Goal: Task Accomplishment & Management: Complete application form

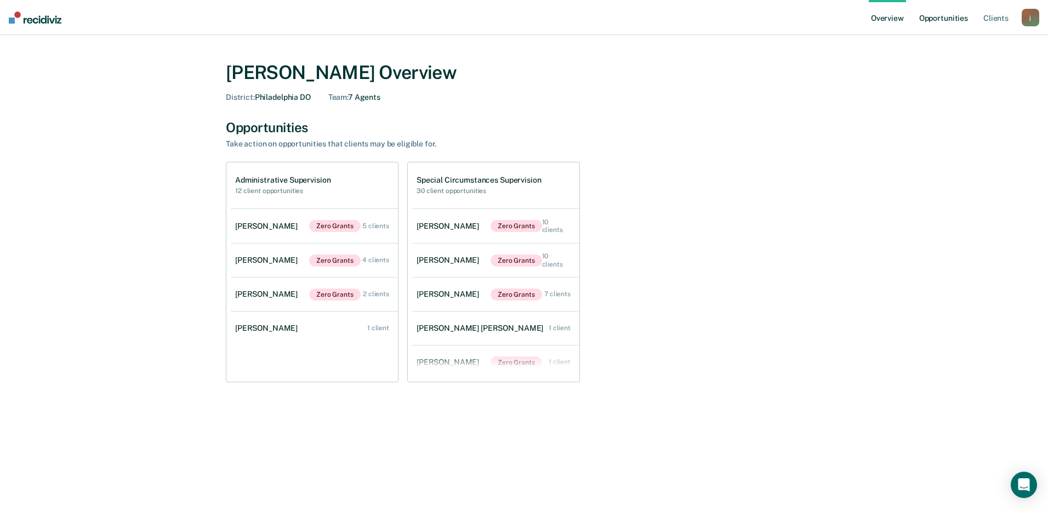
click at [952, 14] on link "Opportunities" at bounding box center [943, 17] width 53 height 35
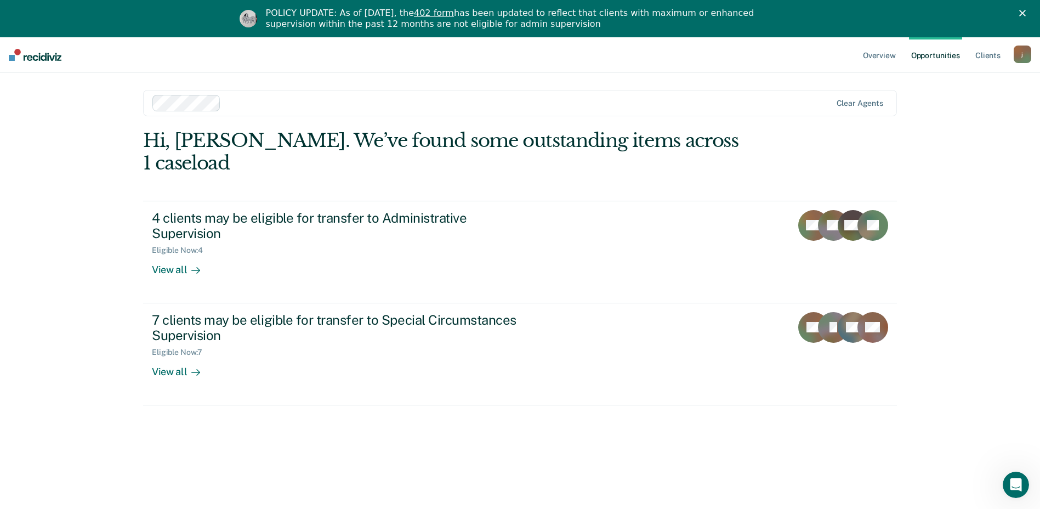
click at [240, 382] on div "Hi, [PERSON_NAME]. We’ve found some outstanding items across 1 caseload 4 clien…" at bounding box center [520, 322] width 754 height 386
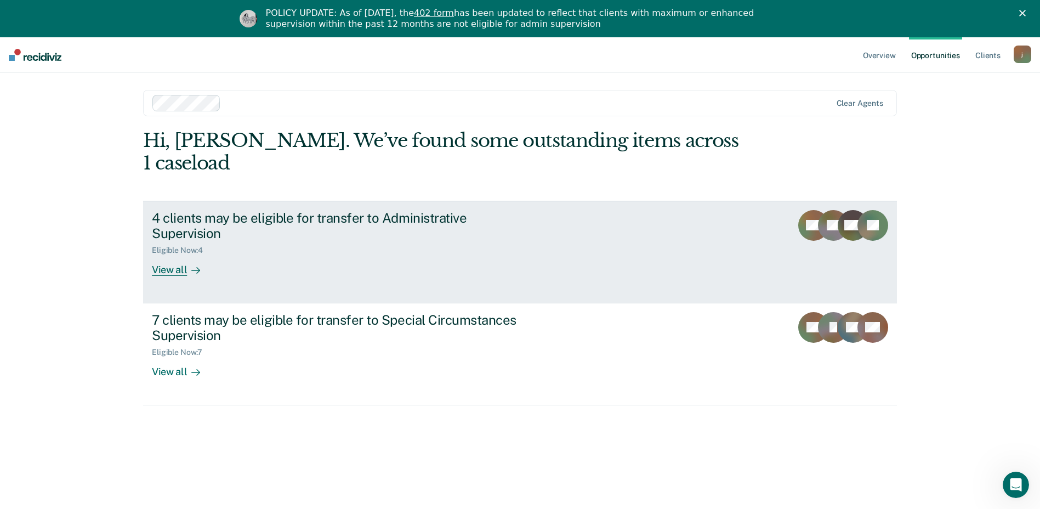
click at [585, 204] on link "4 clients may be eligible for transfer to Administrative Supervision Eligible N…" at bounding box center [520, 252] width 754 height 103
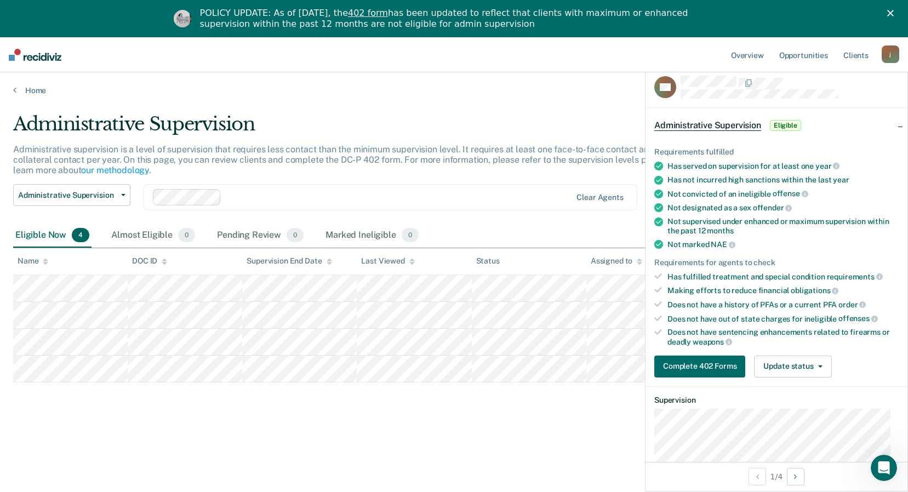
click at [485, 175] on div "Administrative supervision is a level of supervision that requires less contact…" at bounding box center [353, 164] width 681 height 41
click at [844, 94] on div at bounding box center [790, 87] width 218 height 23
click at [890, 123] on div "Administrative Supervision Eligible" at bounding box center [777, 125] width 262 height 35
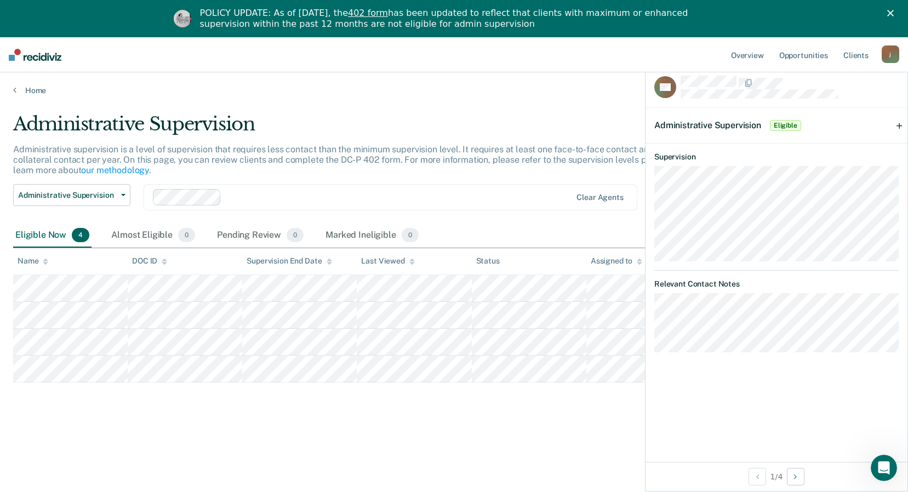
click at [490, 167] on div "Administrative supervision is a level of supervision that requires less contact…" at bounding box center [353, 164] width 681 height 41
click at [430, 433] on div "Administrative Supervision Administrative supervision is a level of supervision…" at bounding box center [454, 280] width 882 height 334
click at [775, 126] on span "Eligible" at bounding box center [785, 125] width 31 height 11
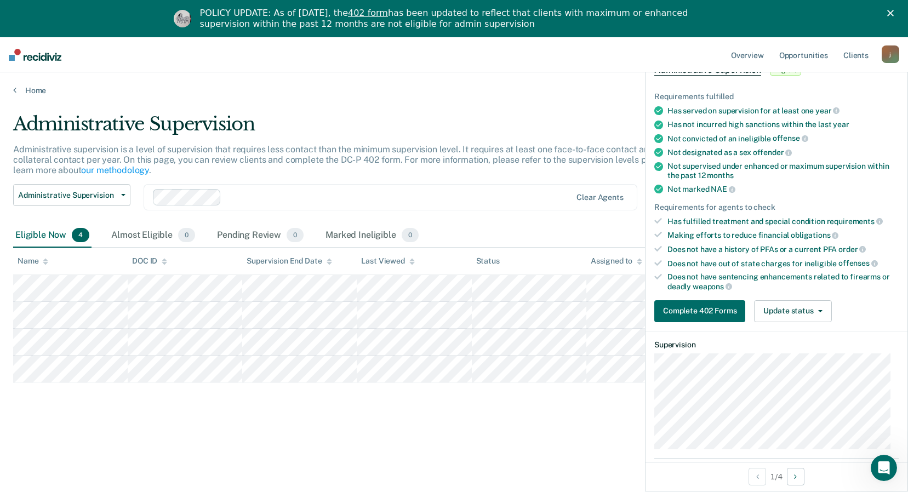
scroll to position [110, 0]
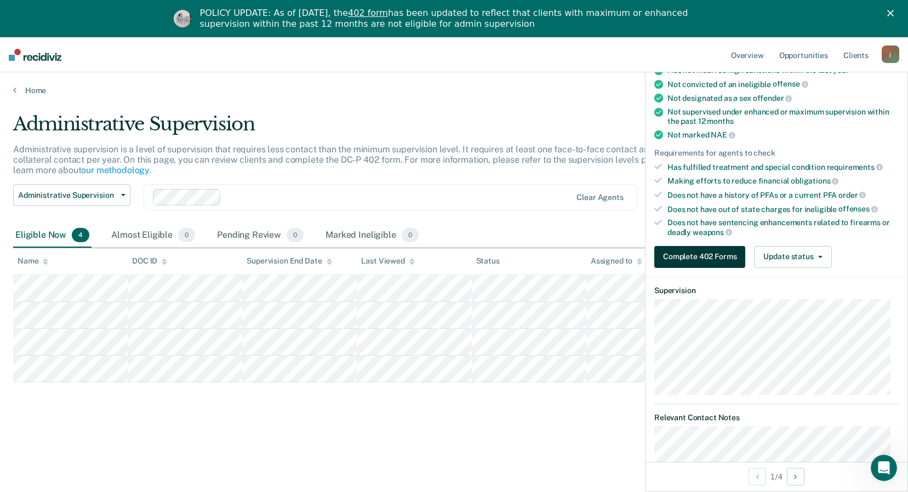
click at [693, 255] on button "Complete 402 Forms" at bounding box center [700, 257] width 91 height 22
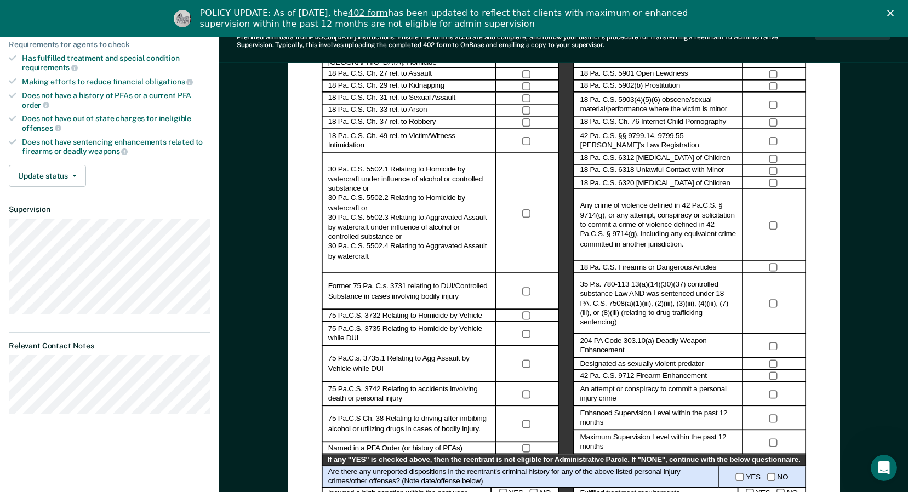
scroll to position [274, 0]
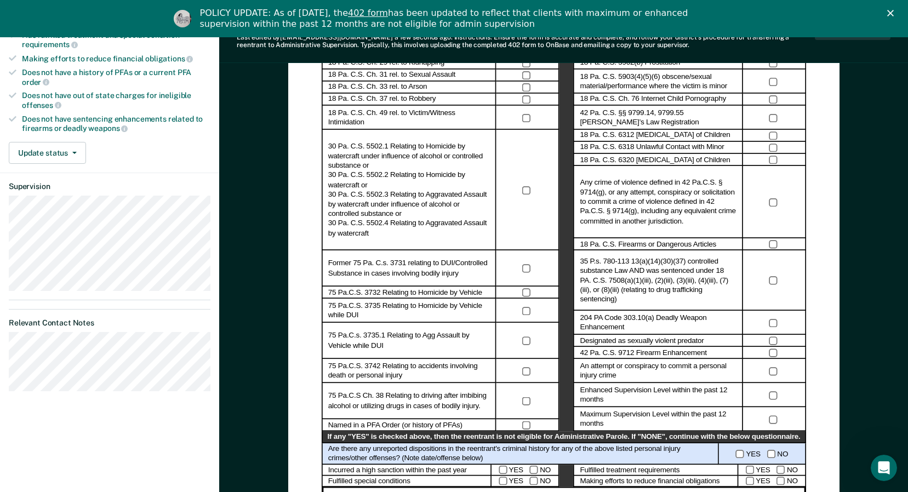
click at [894, 12] on polygon "Close" at bounding box center [891, 13] width 7 height 7
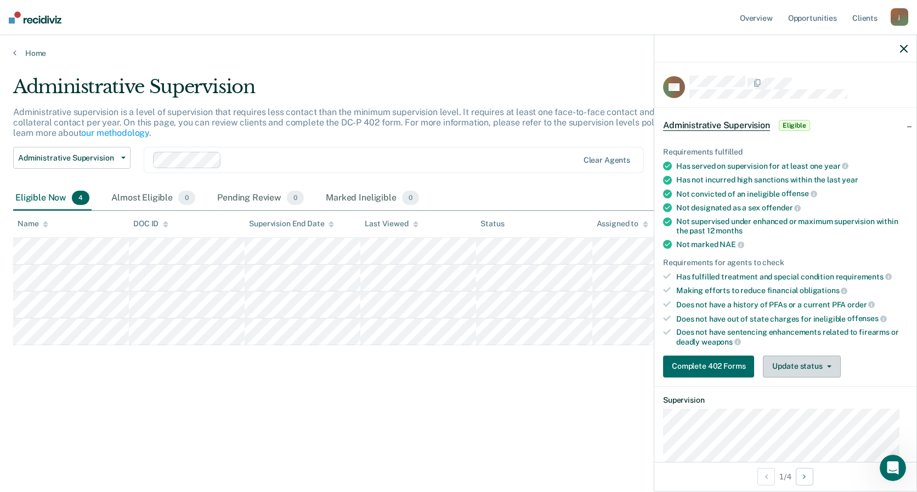
click at [820, 361] on button "Update status" at bounding box center [801, 367] width 77 height 22
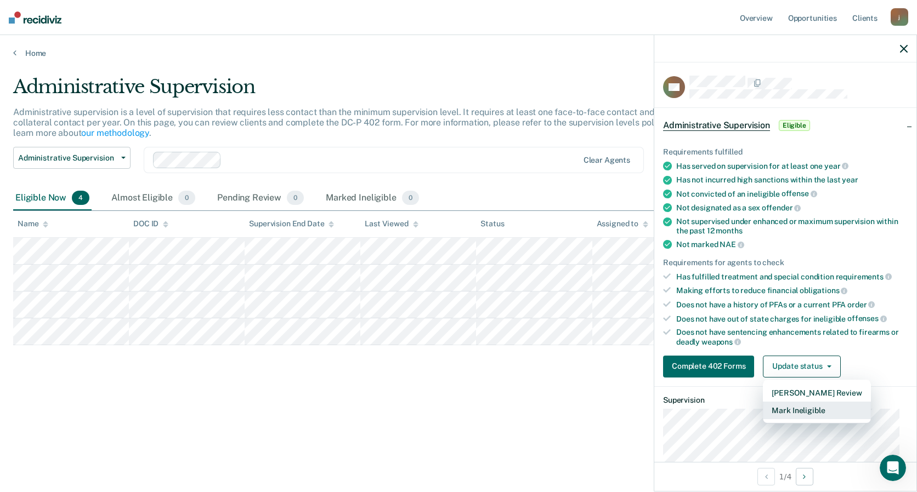
click at [815, 407] on button "Mark Ineligible" at bounding box center [816, 411] width 107 height 18
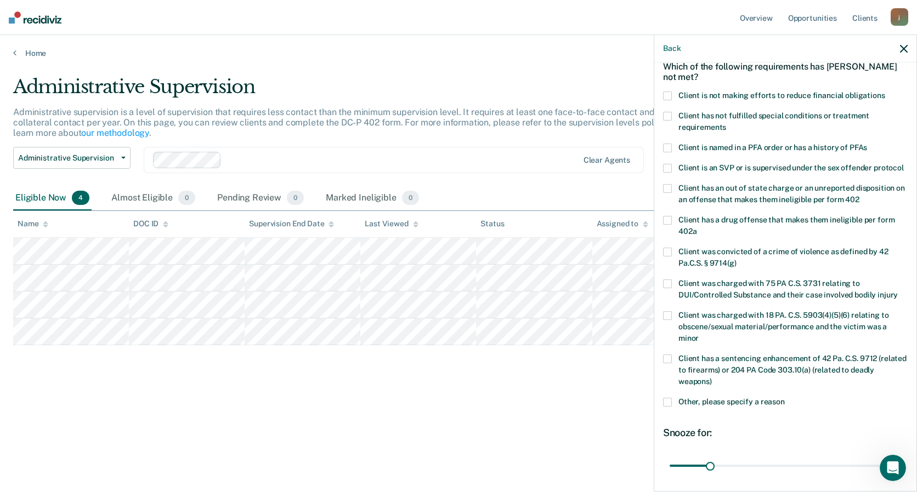
scroll to position [156, 0]
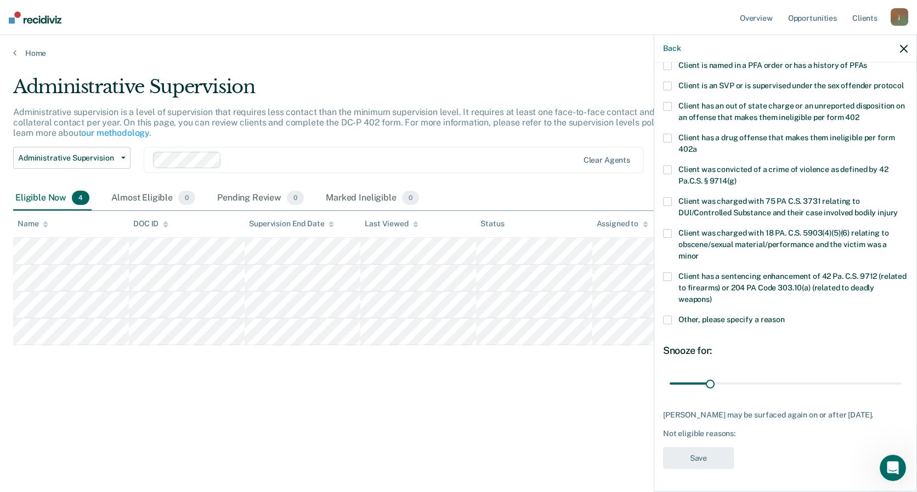
click at [668, 316] on span at bounding box center [667, 320] width 9 height 9
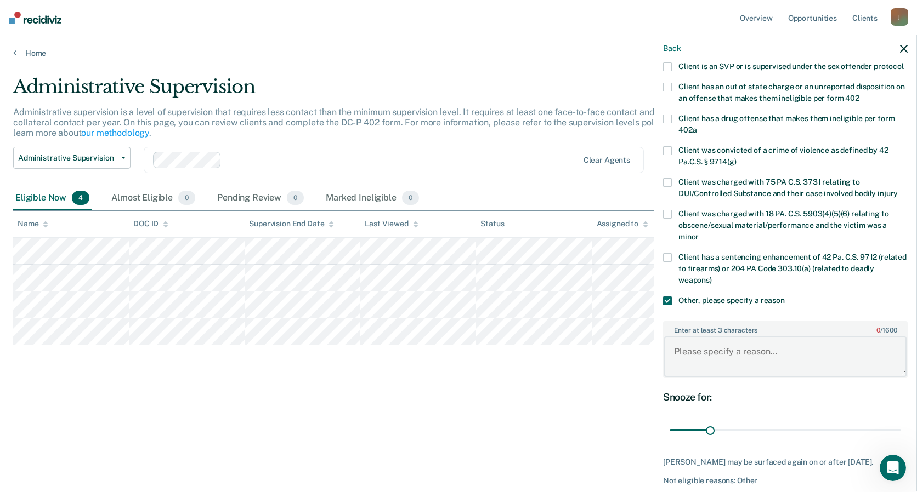
click at [728, 364] on textarea "Enter at least 3 characters 0 / 1600" at bounding box center [785, 357] width 242 height 41
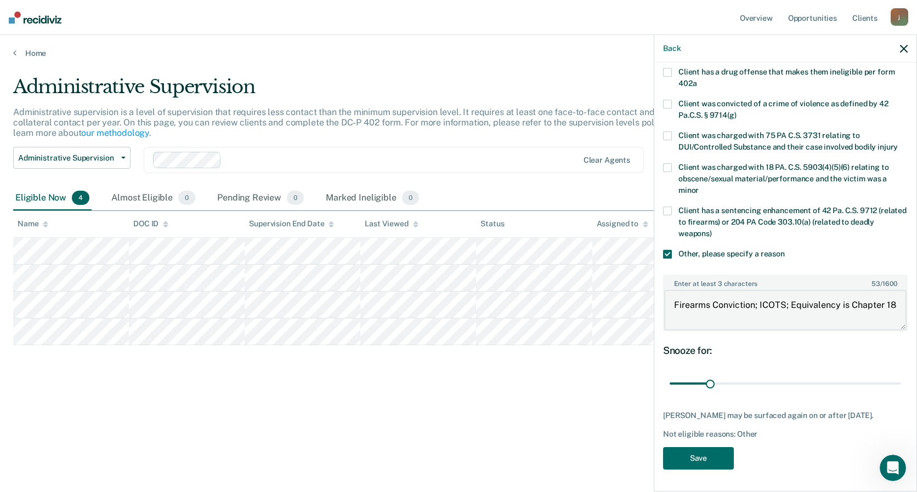
scroll to position [223, 0]
type textarea "Firearms Conviction; ICOTS; Equivalency is Chapter 18"
drag, startPoint x: 707, startPoint y: 376, endPoint x: 901, endPoint y: 385, distance: 194.9
type input "180"
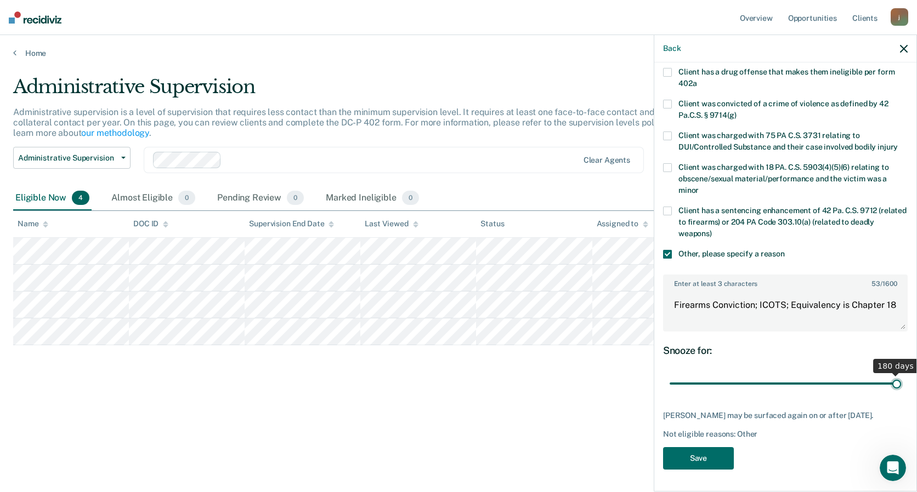
click at [901, 385] on input "range" at bounding box center [784, 383] width 231 height 19
click at [697, 462] on button "Save" at bounding box center [698, 458] width 71 height 22
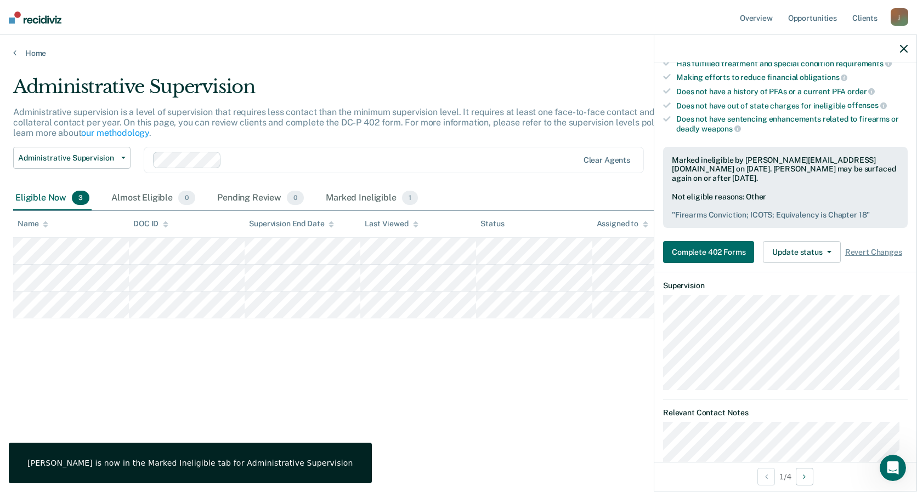
click at [905, 50] on icon "button" at bounding box center [904, 49] width 8 height 8
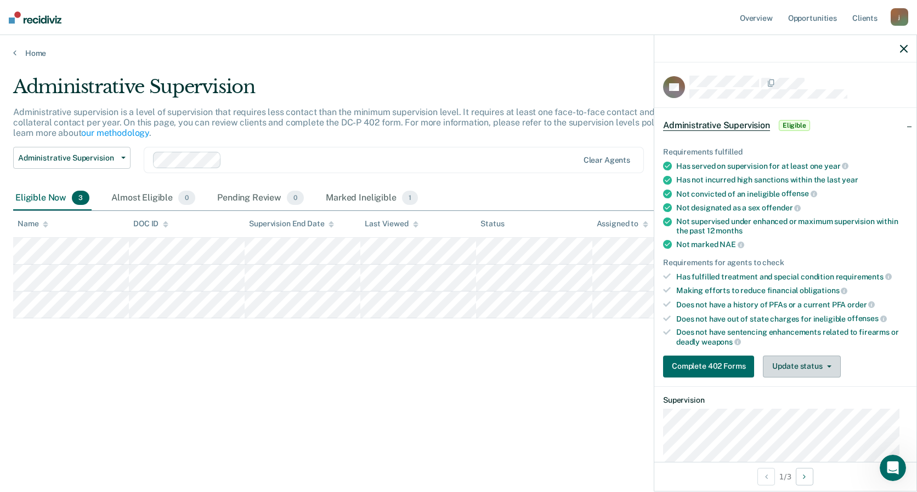
click at [820, 365] on button "Update status" at bounding box center [801, 367] width 77 height 22
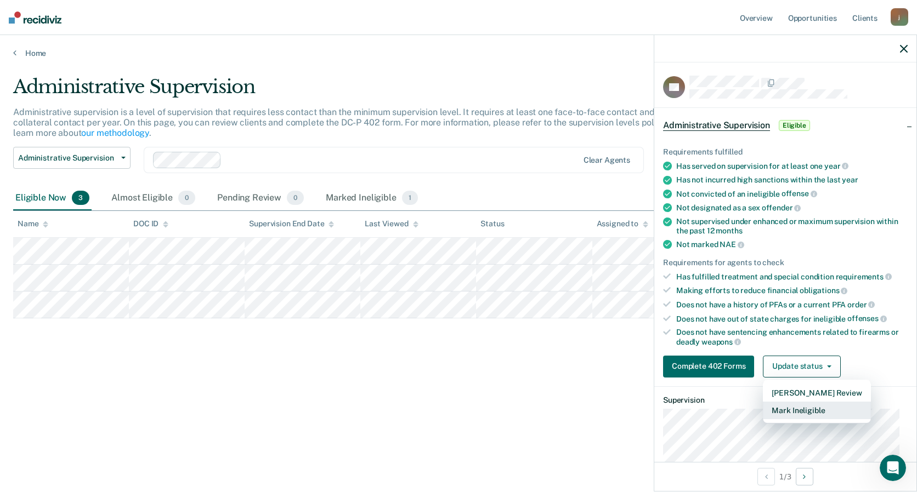
click at [802, 408] on button "Mark Ineligible" at bounding box center [816, 411] width 107 height 18
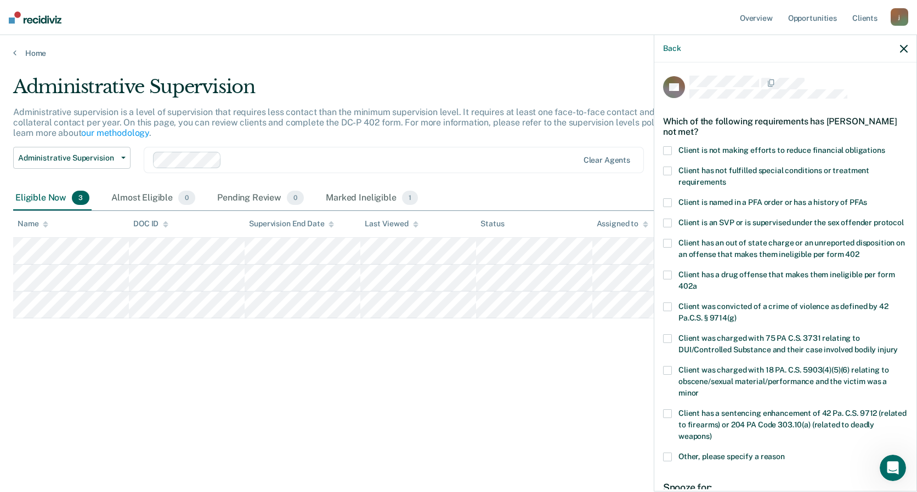
click at [662, 146] on div "DT Which of the following requirements has [PERSON_NAME] not met? Client is not…" at bounding box center [785, 276] width 262 height 427
click at [666, 149] on span at bounding box center [667, 150] width 9 height 9
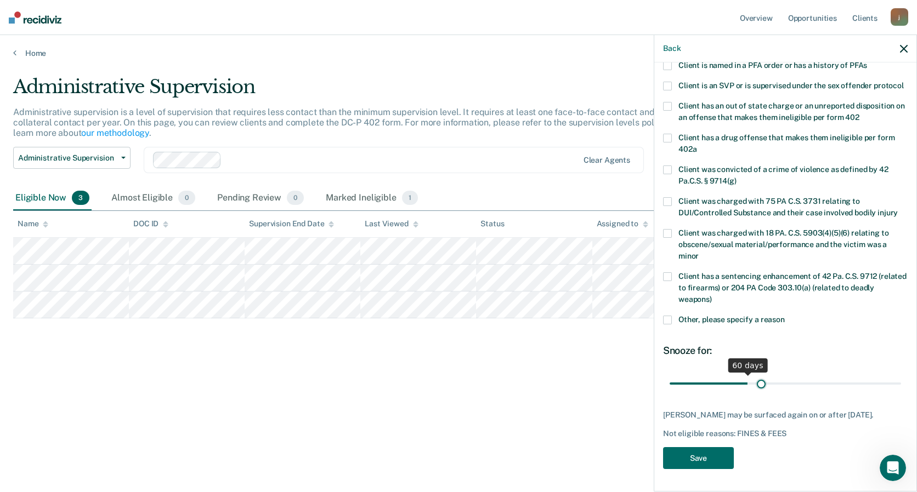
scroll to position [156, 0]
drag, startPoint x: 707, startPoint y: 375, endPoint x: 780, endPoint y: 377, distance: 73.5
type input "90"
click at [780, 377] on input "range" at bounding box center [784, 383] width 231 height 19
click at [700, 462] on button "Save" at bounding box center [698, 458] width 71 height 22
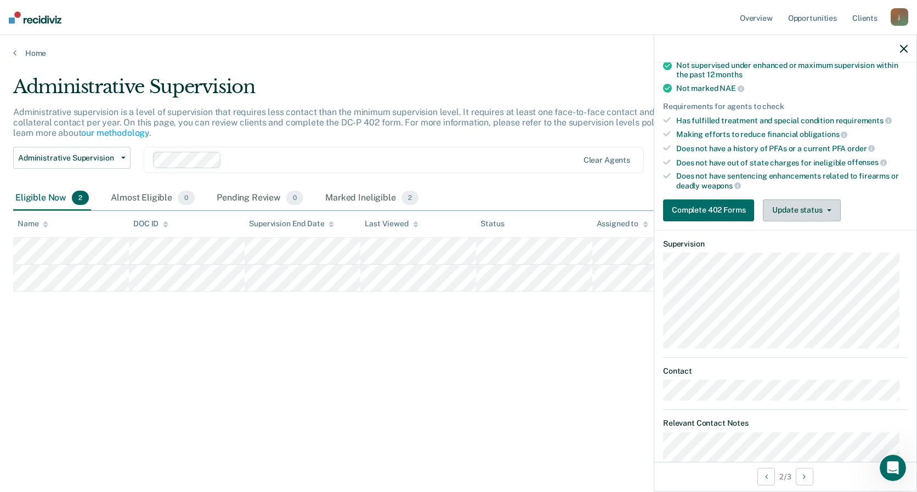
click at [818, 210] on button "Update status" at bounding box center [801, 211] width 77 height 22
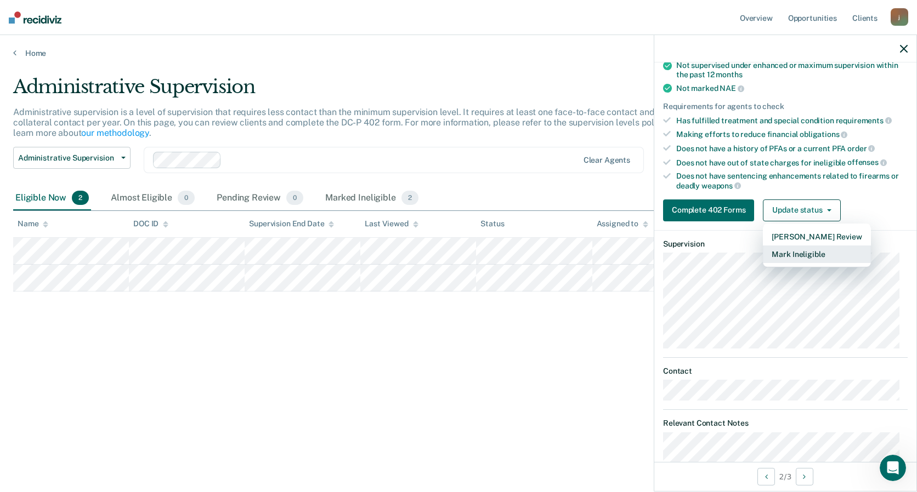
click at [804, 250] on button "Mark Ineligible" at bounding box center [816, 255] width 107 height 18
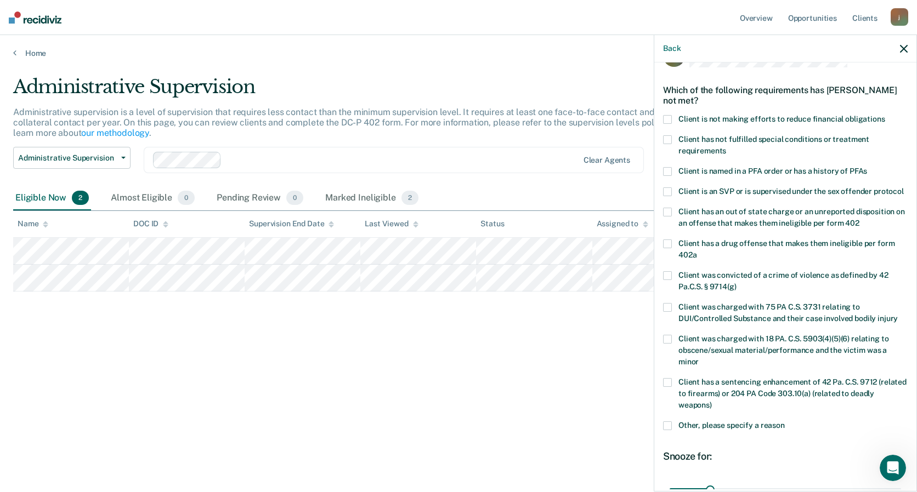
scroll to position [0, 0]
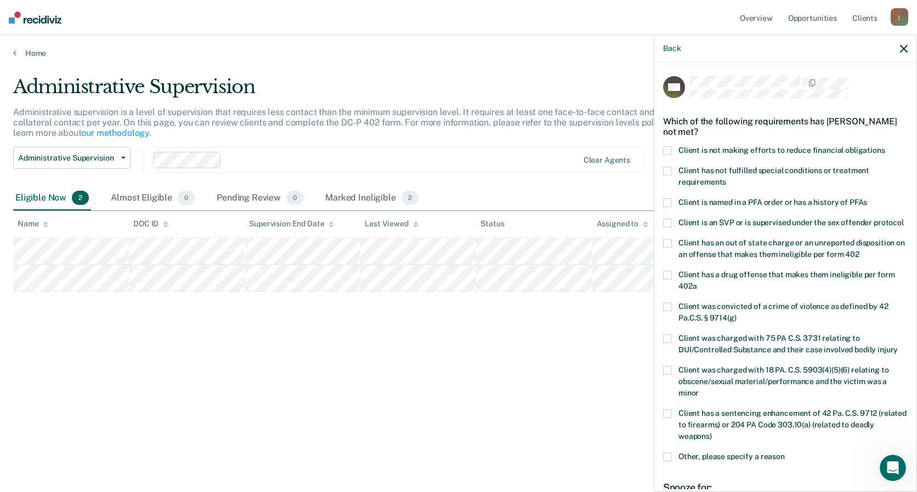
click at [670, 149] on span at bounding box center [667, 150] width 9 height 9
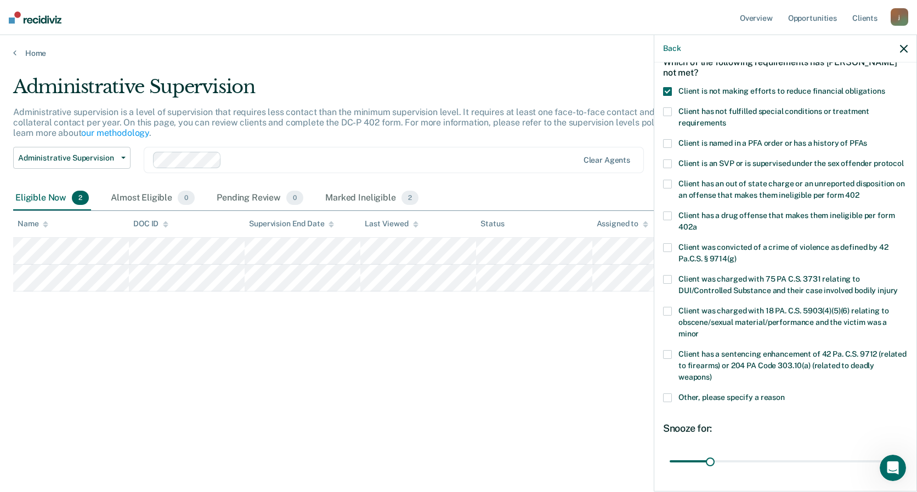
scroll to position [156, 0]
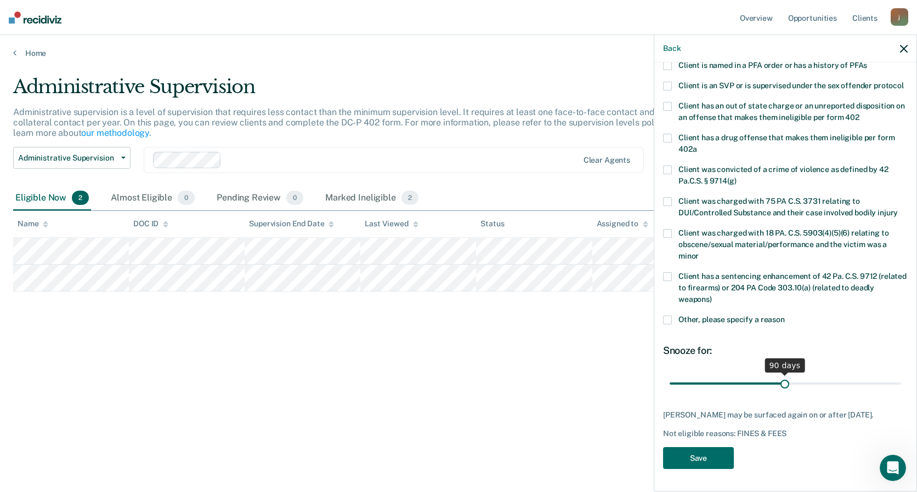
drag, startPoint x: 712, startPoint y: 373, endPoint x: 781, endPoint y: 382, distance: 69.1
type input "90"
click at [781, 382] on input "range" at bounding box center [784, 383] width 231 height 19
click at [708, 455] on button "Save" at bounding box center [698, 458] width 71 height 22
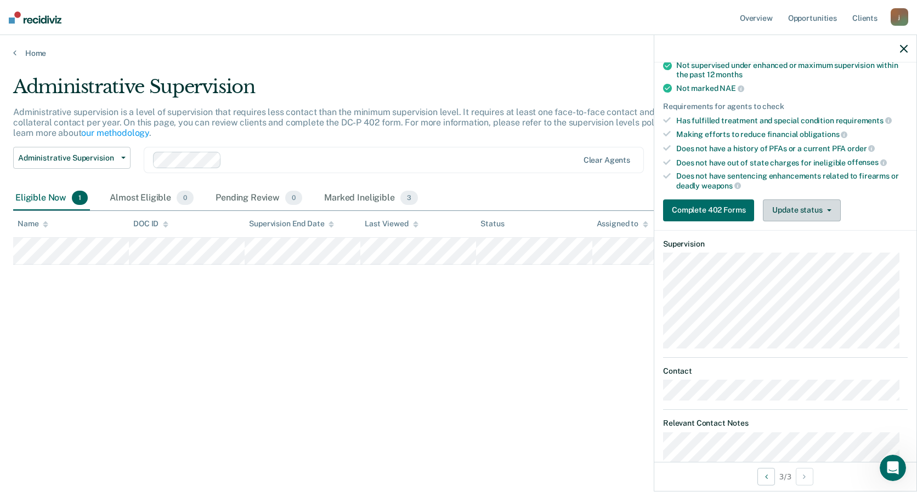
click at [815, 211] on button "Update status" at bounding box center [801, 211] width 77 height 22
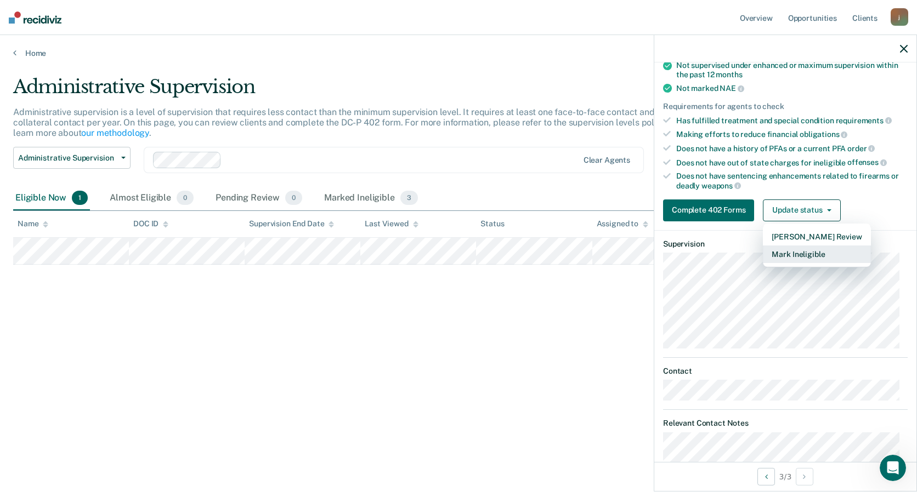
click at [798, 254] on button "Mark Ineligible" at bounding box center [816, 255] width 107 height 18
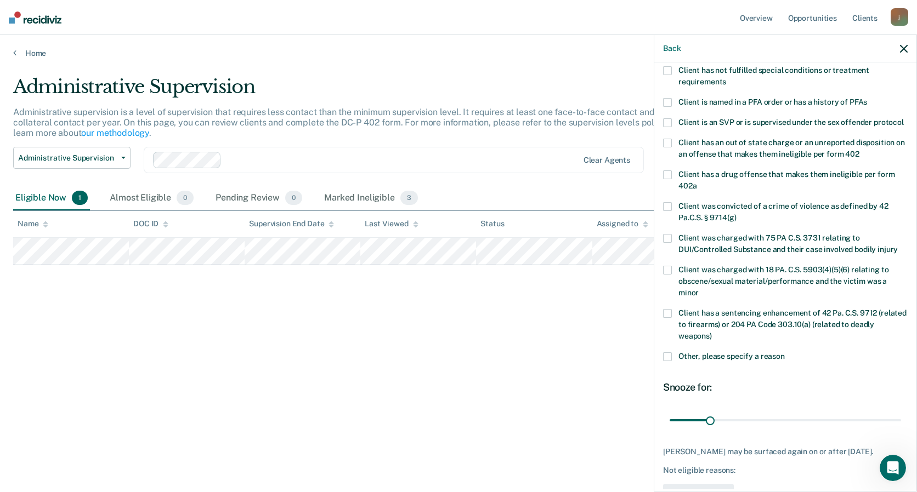
scroll to position [0, 0]
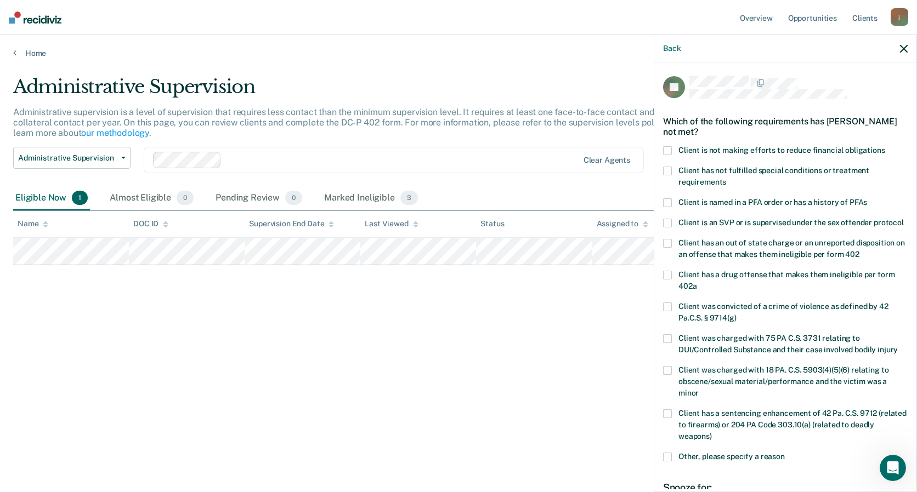
click at [668, 150] on span at bounding box center [667, 150] width 9 height 9
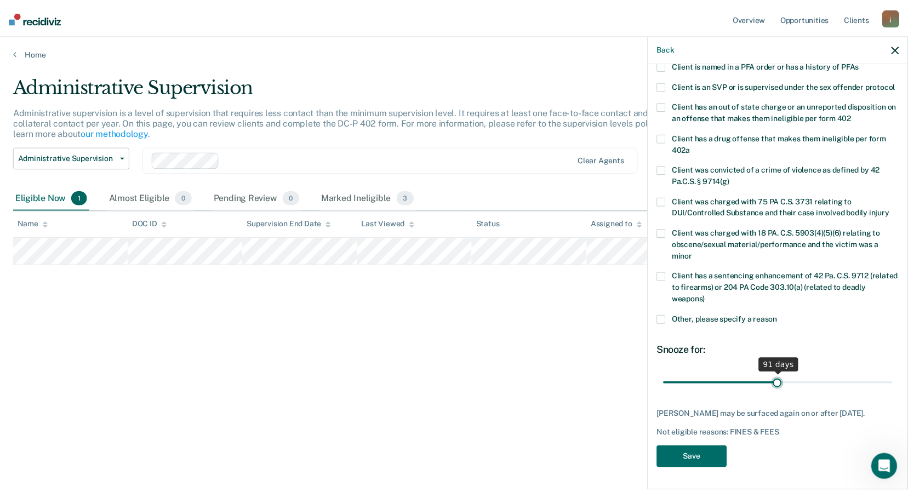
scroll to position [147, 0]
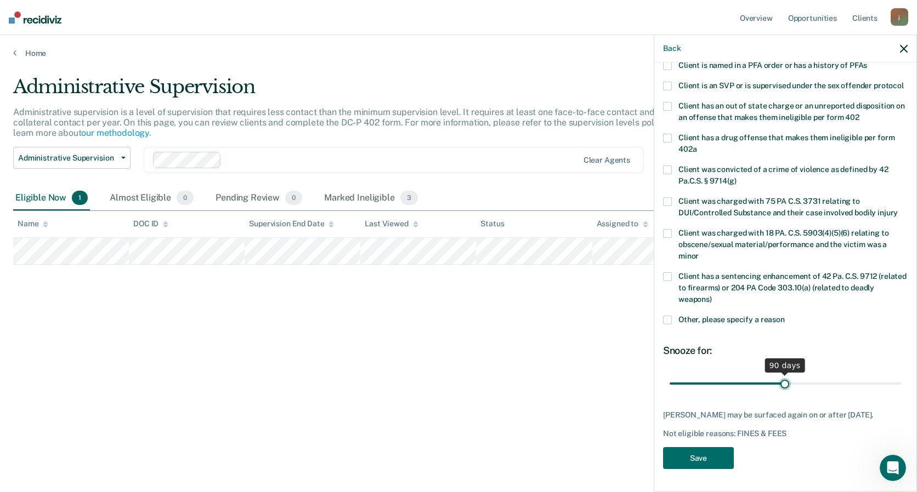
drag, startPoint x: 708, startPoint y: 371, endPoint x: 780, endPoint y: 379, distance: 72.8
type input "90"
click at [780, 379] on input "range" at bounding box center [784, 383] width 231 height 19
click at [689, 462] on button "Save" at bounding box center [698, 458] width 71 height 22
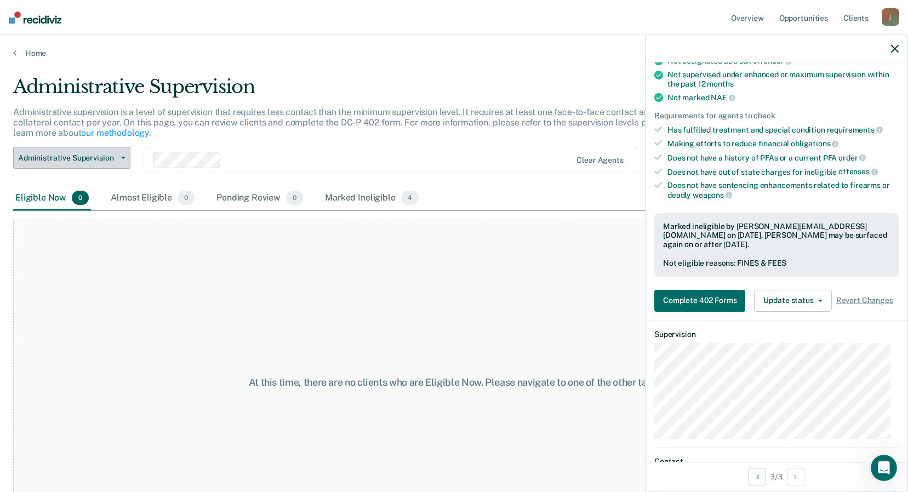
click at [116, 157] on span "Administrative Supervision" at bounding box center [67, 158] width 99 height 9
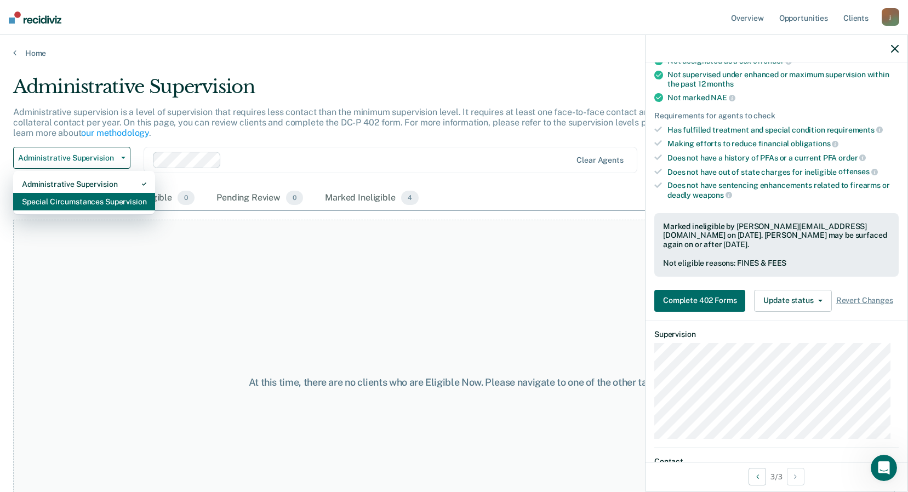
click at [106, 202] on div "Special Circumstances Supervision" at bounding box center [84, 202] width 124 height 18
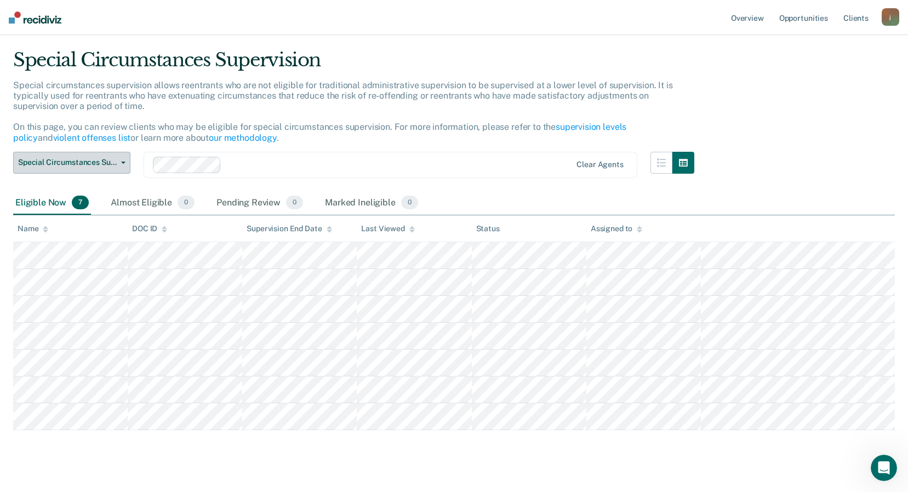
scroll to position [44, 0]
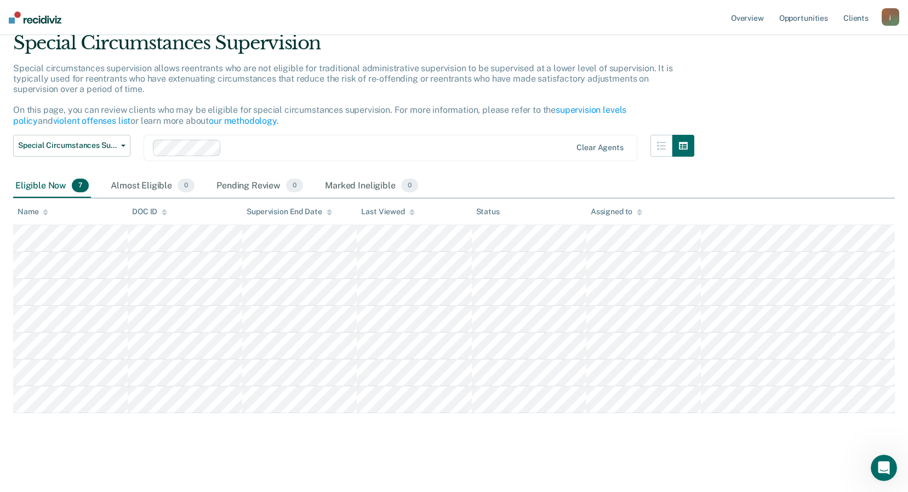
drag, startPoint x: 640, startPoint y: 438, endPoint x: -2, endPoint y: 224, distance: 677.2
click at [0, 224] on html "Looks like you’re using Internet Explorer 11. For faster loading and a better e…" at bounding box center [454, 202] width 908 height 492
